Goal: Find specific page/section: Find specific page/section

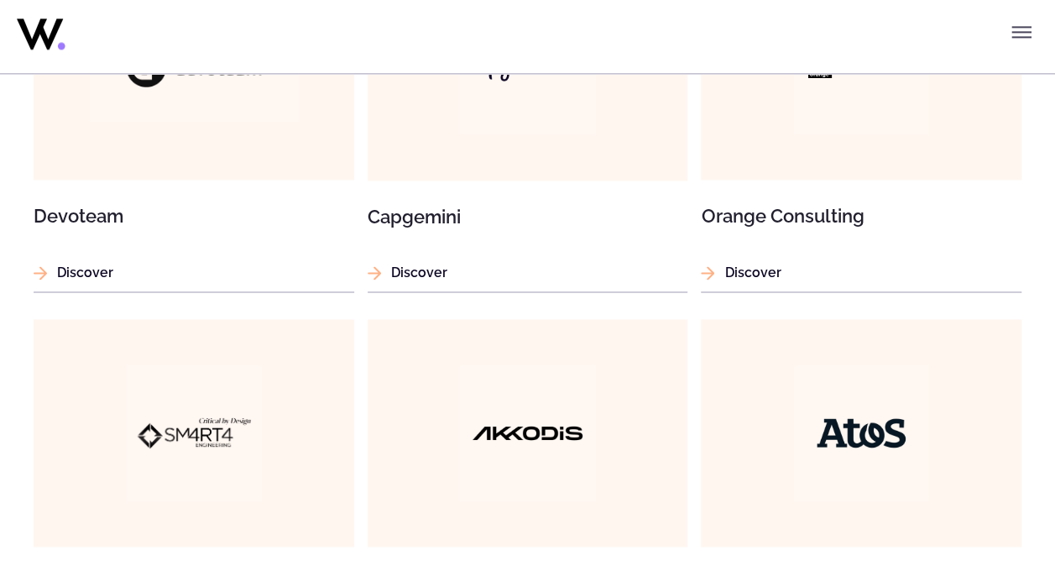
click at [1027, 22] on icon "Toggle menu" at bounding box center [1021, 32] width 20 height 20
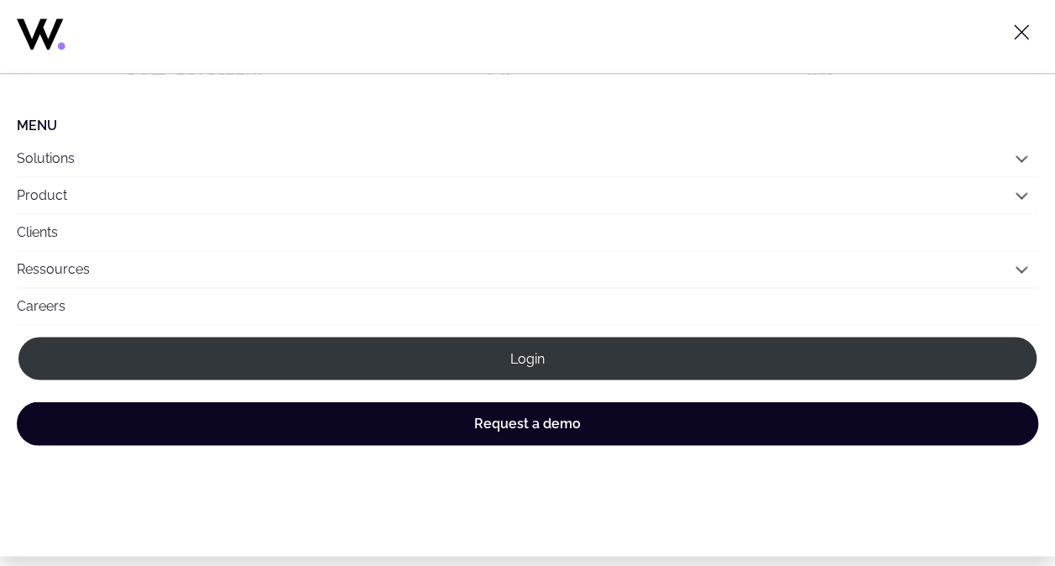
click at [34, 299] on link "Careers" at bounding box center [528, 306] width 1022 height 36
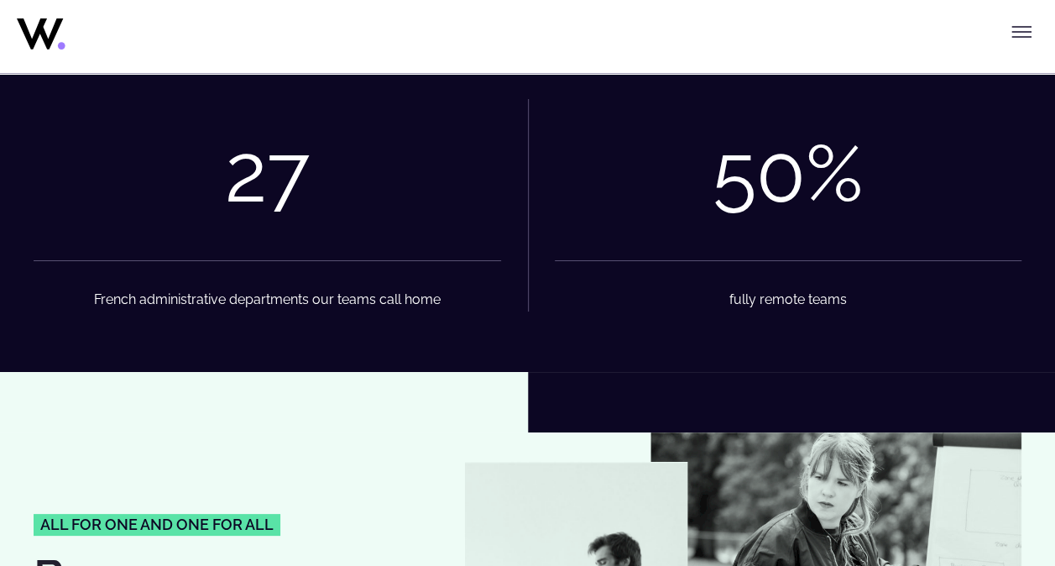
scroll to position [3223, 0]
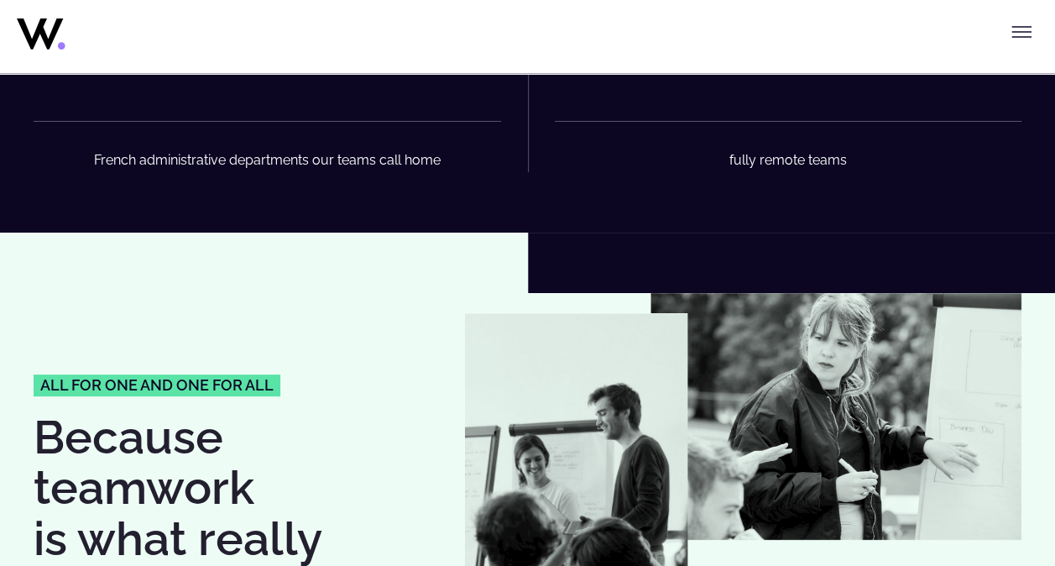
click at [1020, 16] on button "Toggle menu" at bounding box center [1022, 32] width 34 height 34
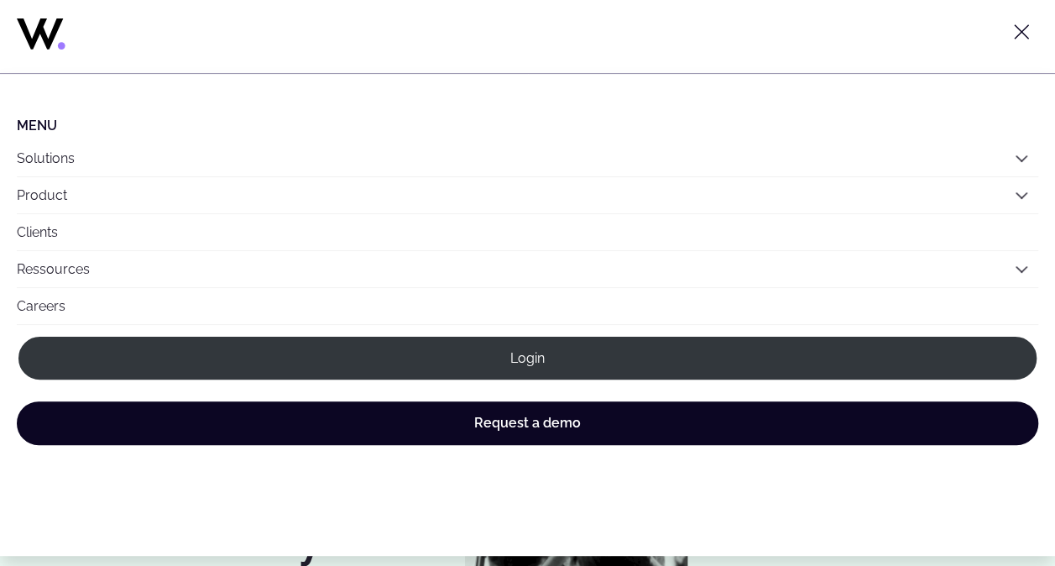
click at [45, 128] on li "Menu" at bounding box center [528, 126] width 1022 height 16
click at [43, 151] on button "Solutions" at bounding box center [528, 158] width 1022 height 36
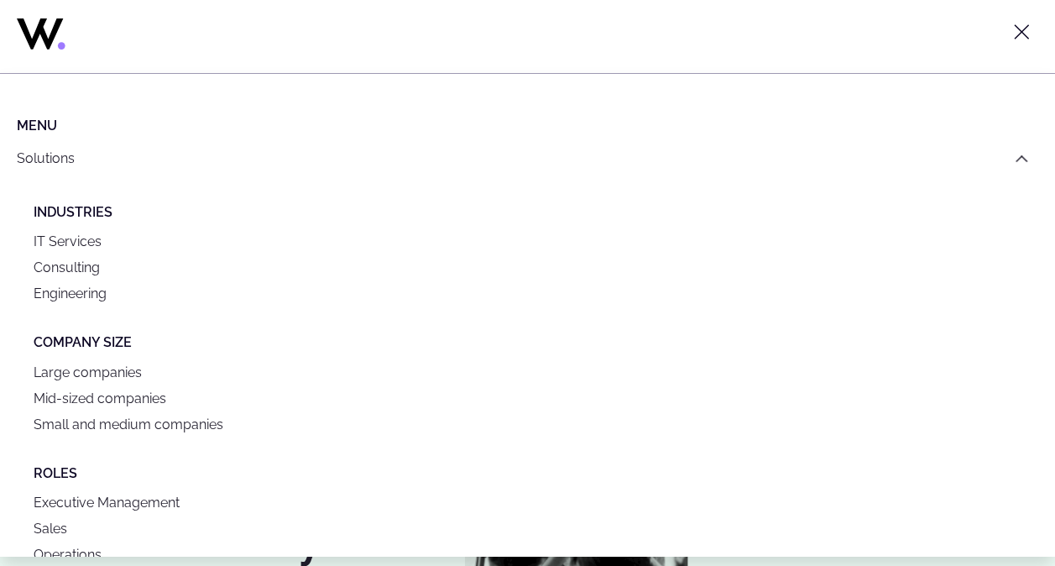
click at [135, 377] on link "Large companies" at bounding box center [528, 372] width 988 height 26
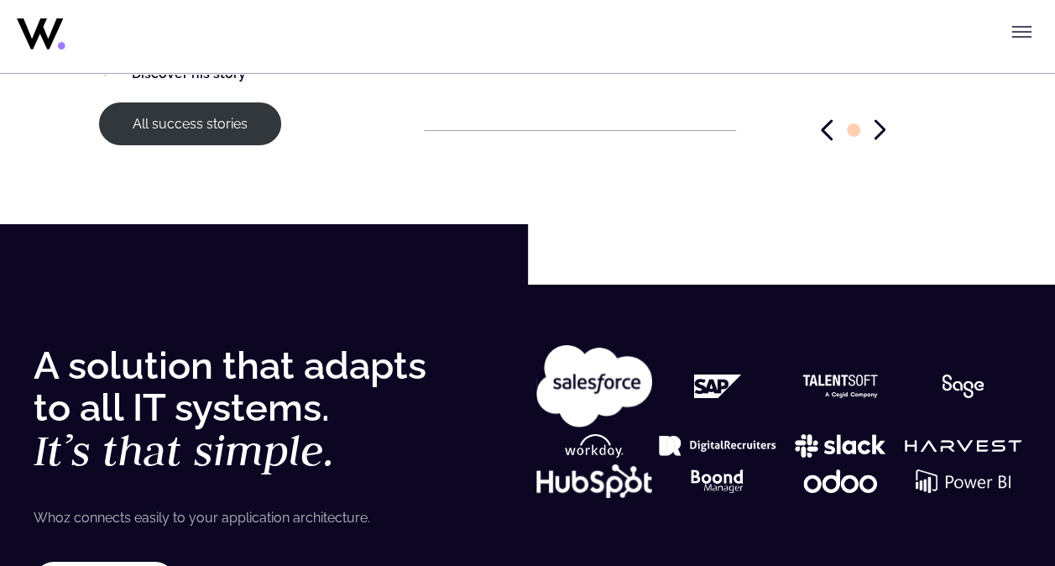
scroll to position [2820, 0]
